Goal: Check status

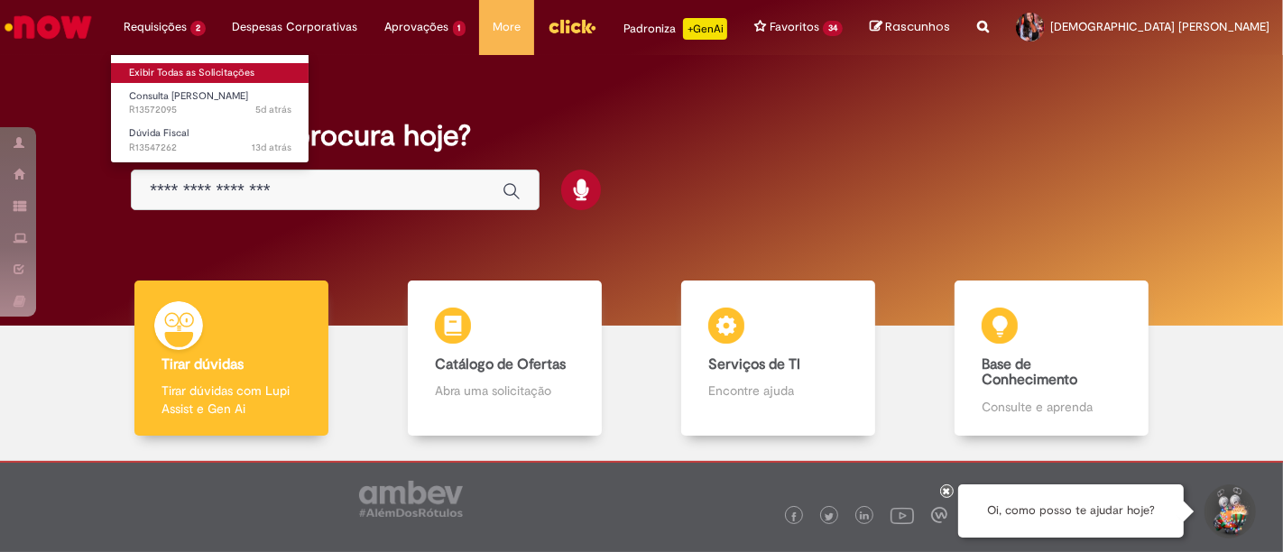
click at [172, 68] on link "Exibir Todas as Solicitações" at bounding box center [210, 73] width 198 height 20
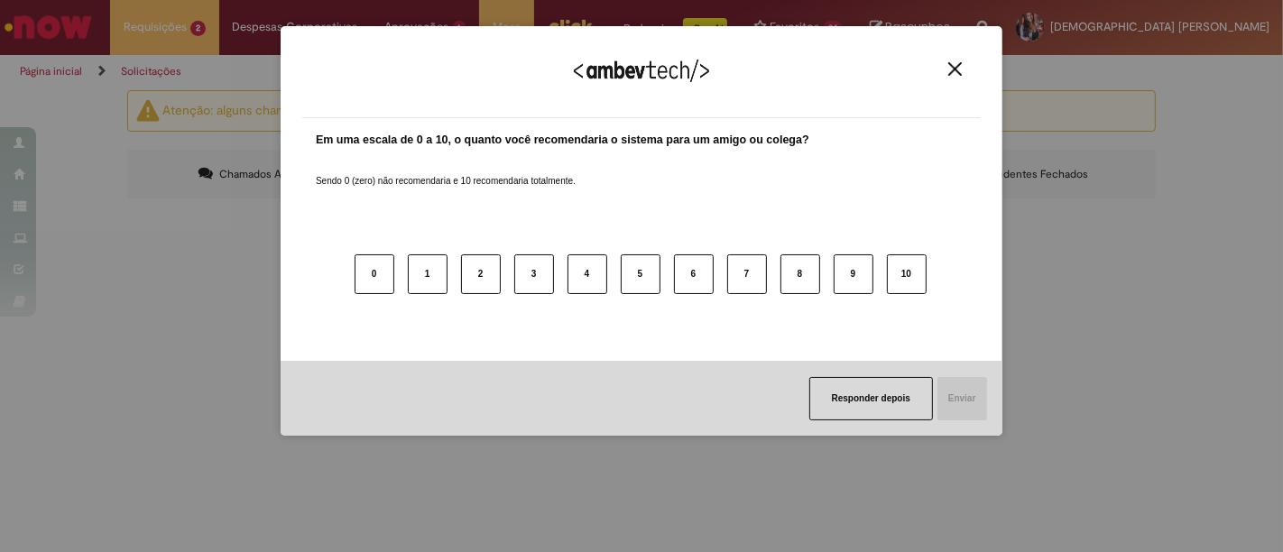
click at [958, 69] on img "Close" at bounding box center [955, 69] width 14 height 14
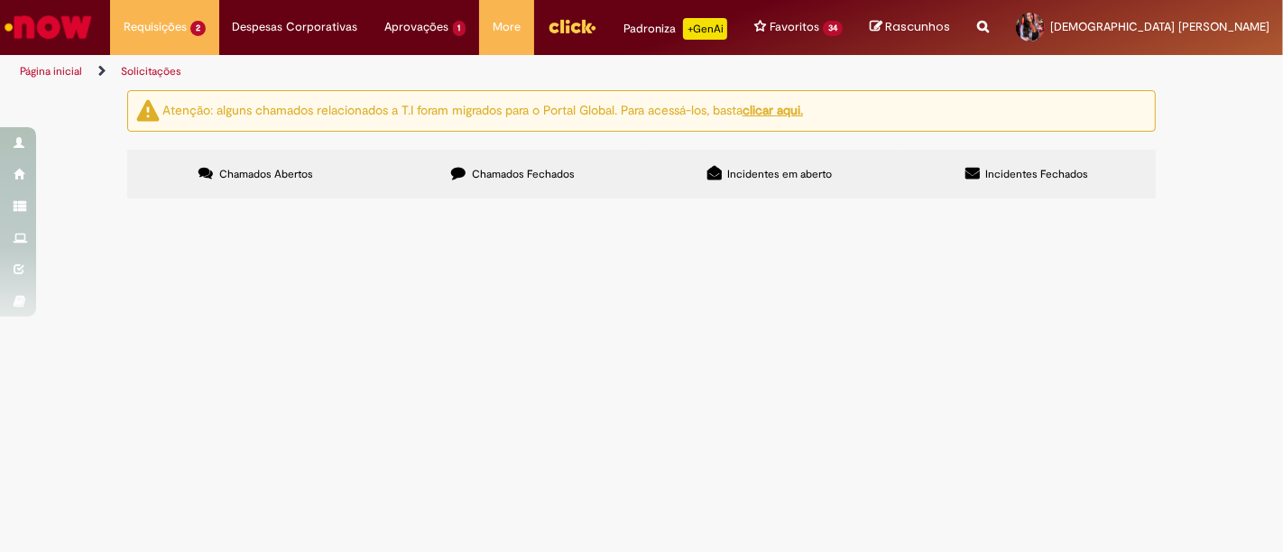
click at [487, 160] on label "Chamados Fechados" at bounding box center [512, 174] width 257 height 49
click at [0, 0] on input "Pesquisar" at bounding box center [0, 0] width 0 height 0
paste input "*********"
type input "*********"
click at [0, 0] on span "Pesquisar" at bounding box center [0, 0] width 0 height 0
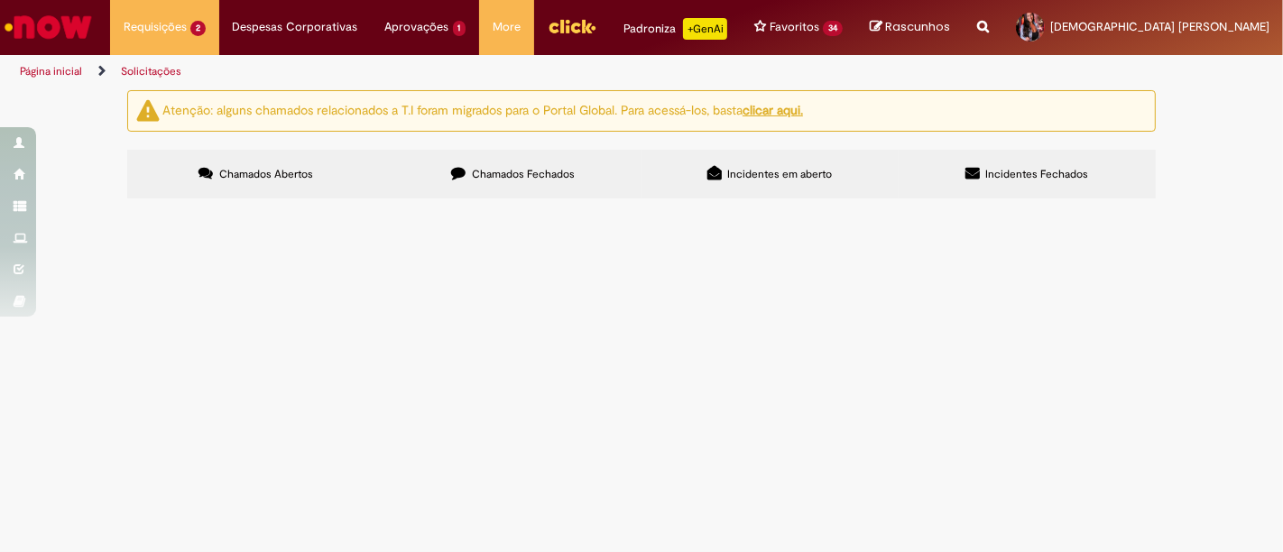
click at [0, 0] on span "NRI foi liberada, porem nao foi gerado o [PERSON_NAME], esta impactando em noss…" at bounding box center [0, 0] width 0 height 0
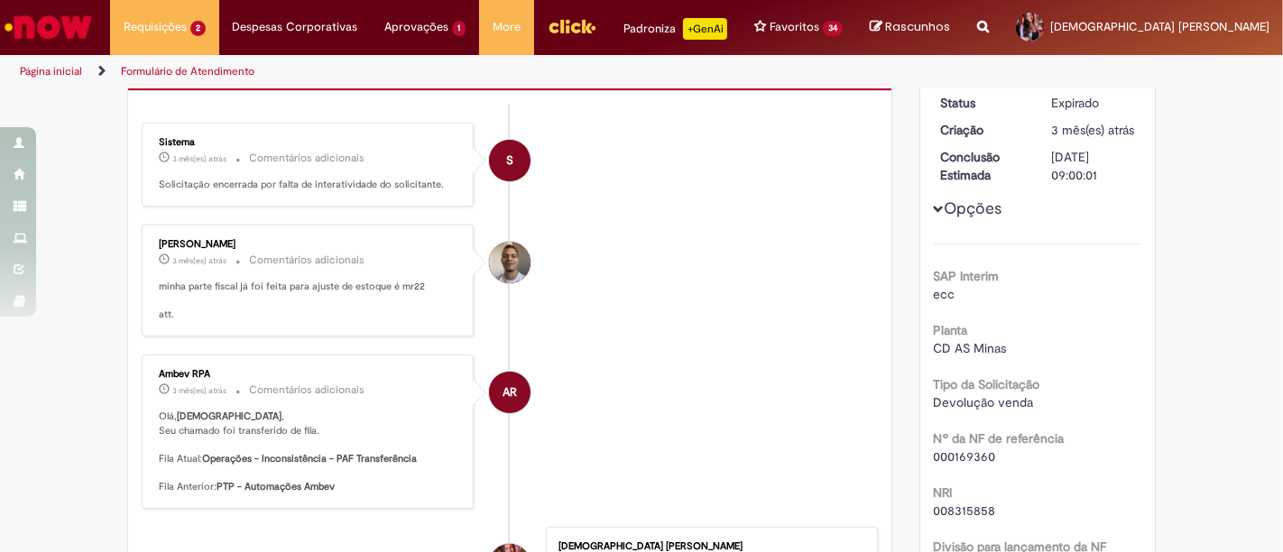
scroll to position [100, 0]
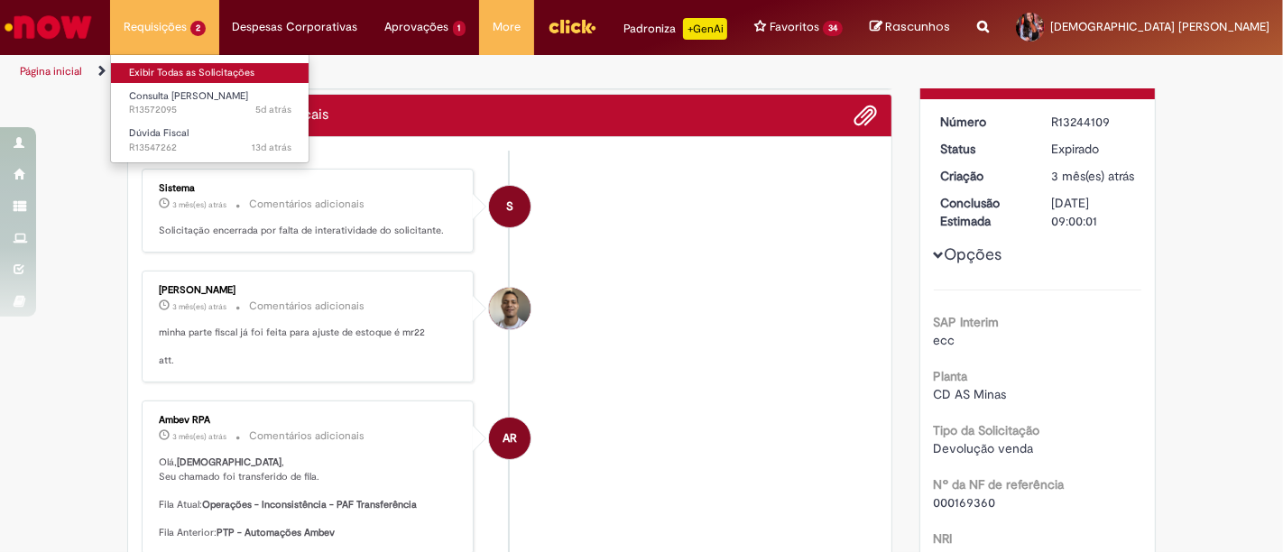
click at [191, 76] on link "Exibir Todas as Solicitações" at bounding box center [210, 73] width 198 height 20
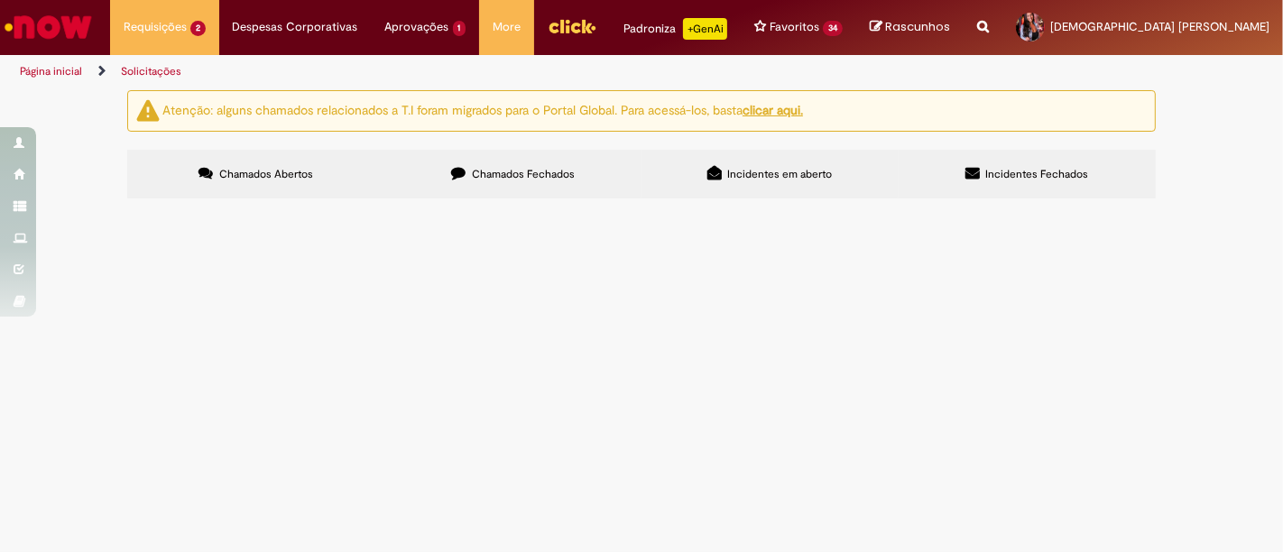
click at [465, 193] on label "Chamados Fechados" at bounding box center [512, 174] width 257 height 49
click at [0, 0] on input "Pesquisar" at bounding box center [0, 0] width 0 height 0
type input "*********"
click at [0, 0] on button "Pesquisar" at bounding box center [0, 0] width 0 height 0
click at [0, 0] on span "NRI foi liberada, porem nao foi gerado o [PERSON_NAME], esta impactando em noss…" at bounding box center [0, 0] width 0 height 0
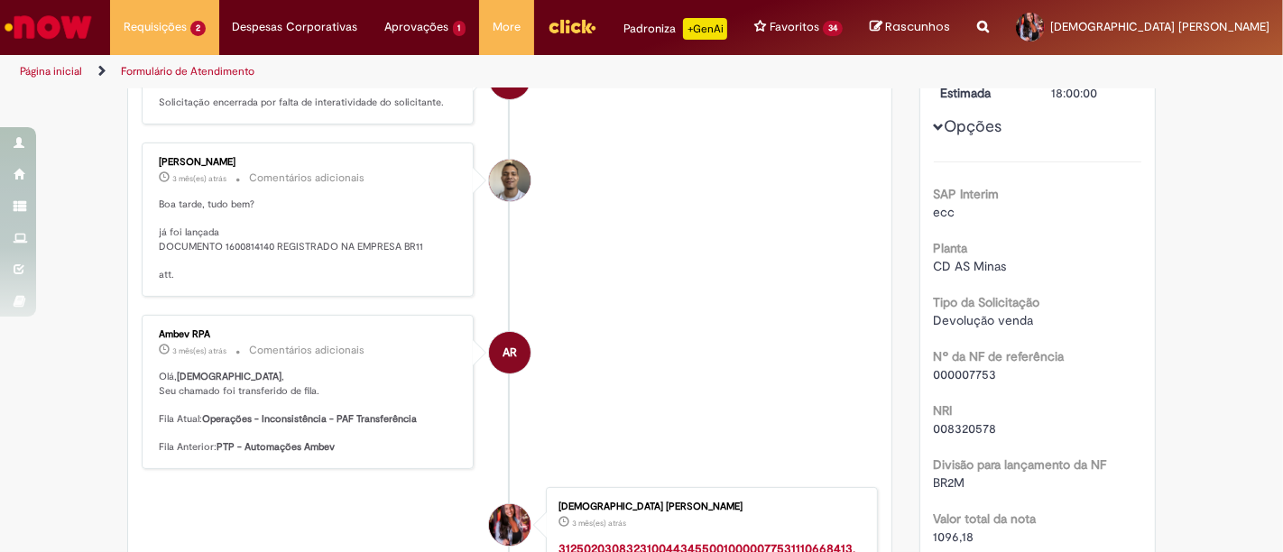
scroll to position [100, 0]
